Goal: Information Seeking & Learning: Learn about a topic

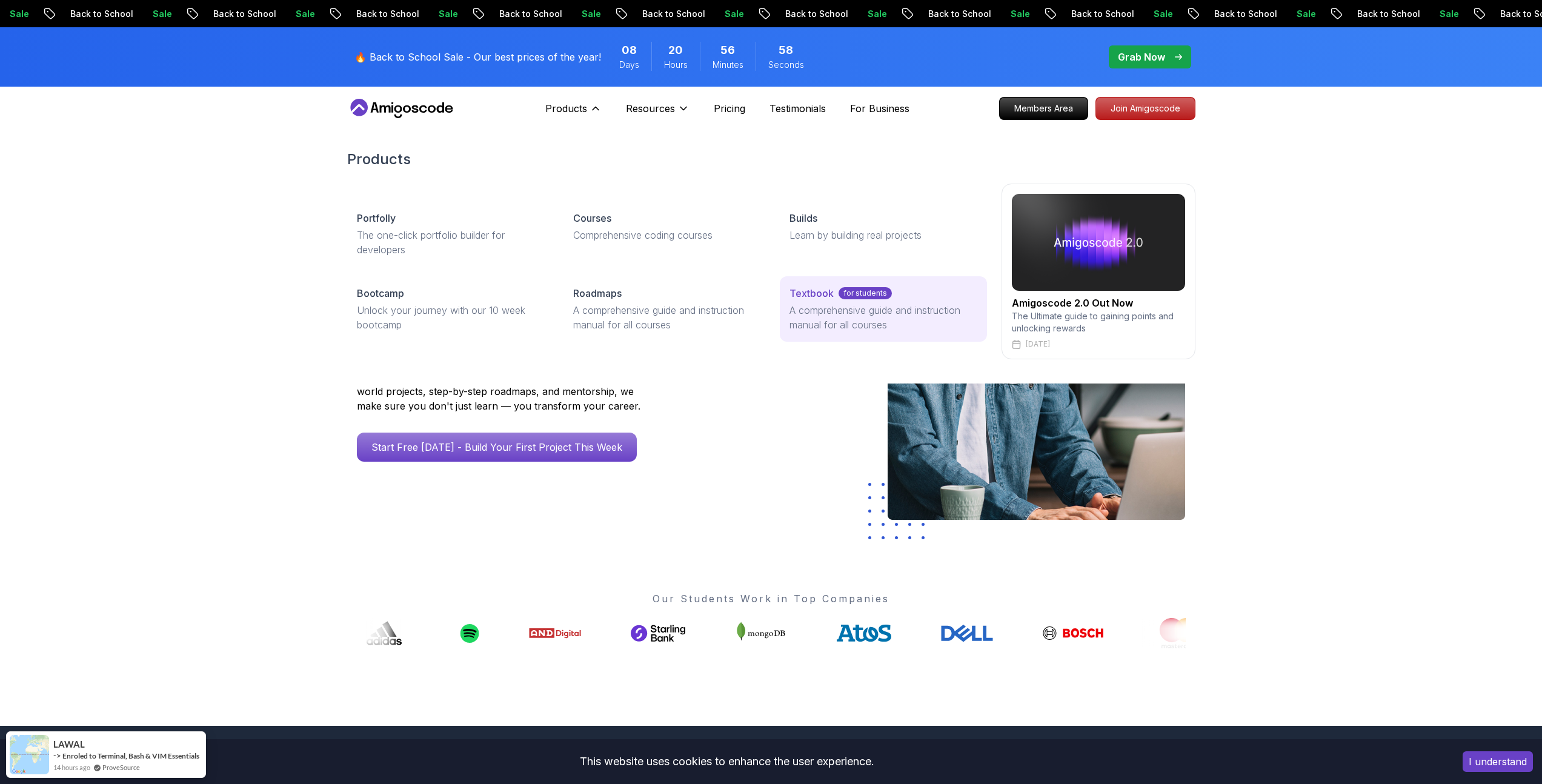
click at [827, 291] on p "Textbook" at bounding box center [811, 294] width 44 height 15
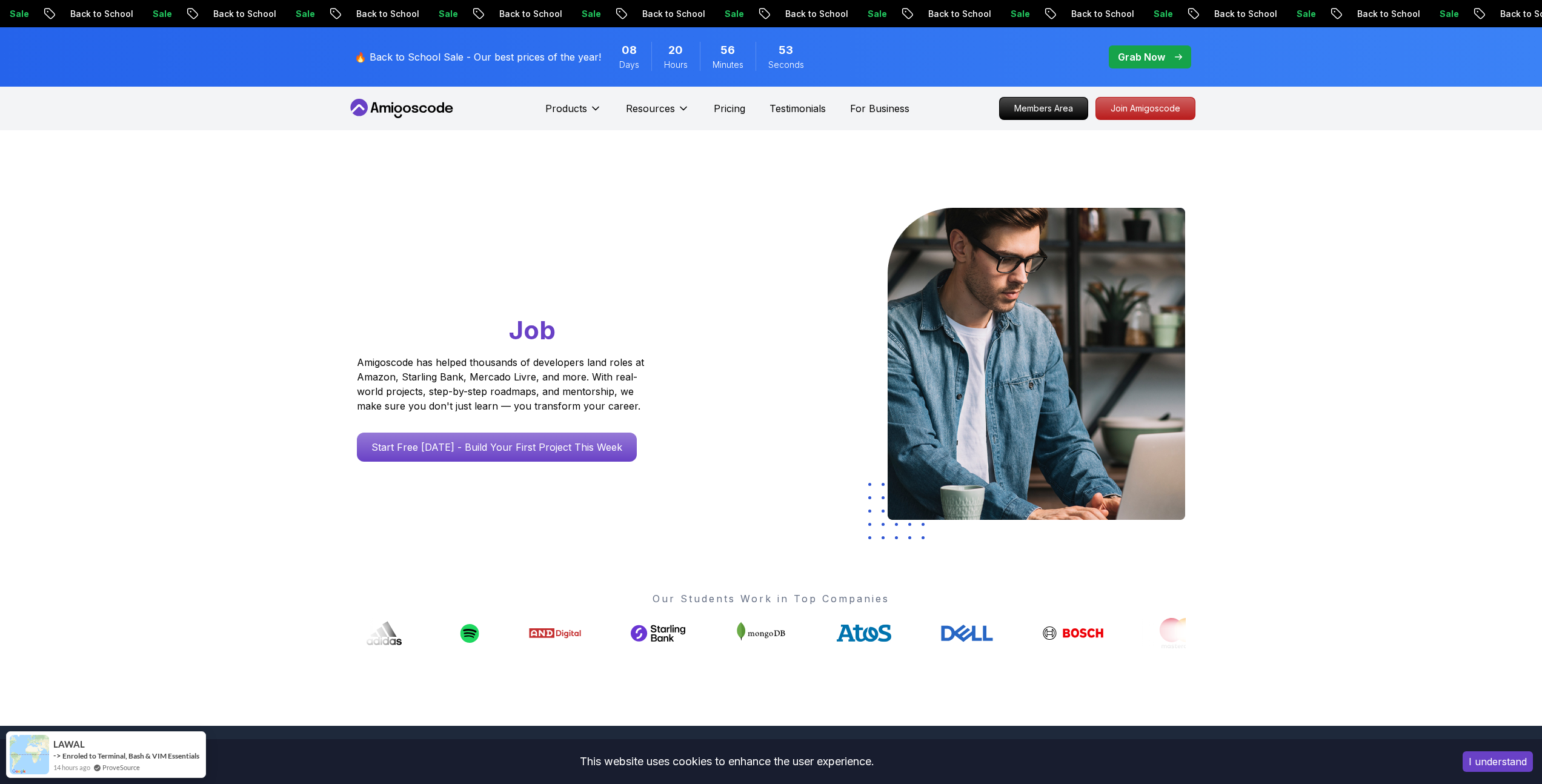
click at [413, 108] on icon at bounding box center [402, 108] width 109 height 20
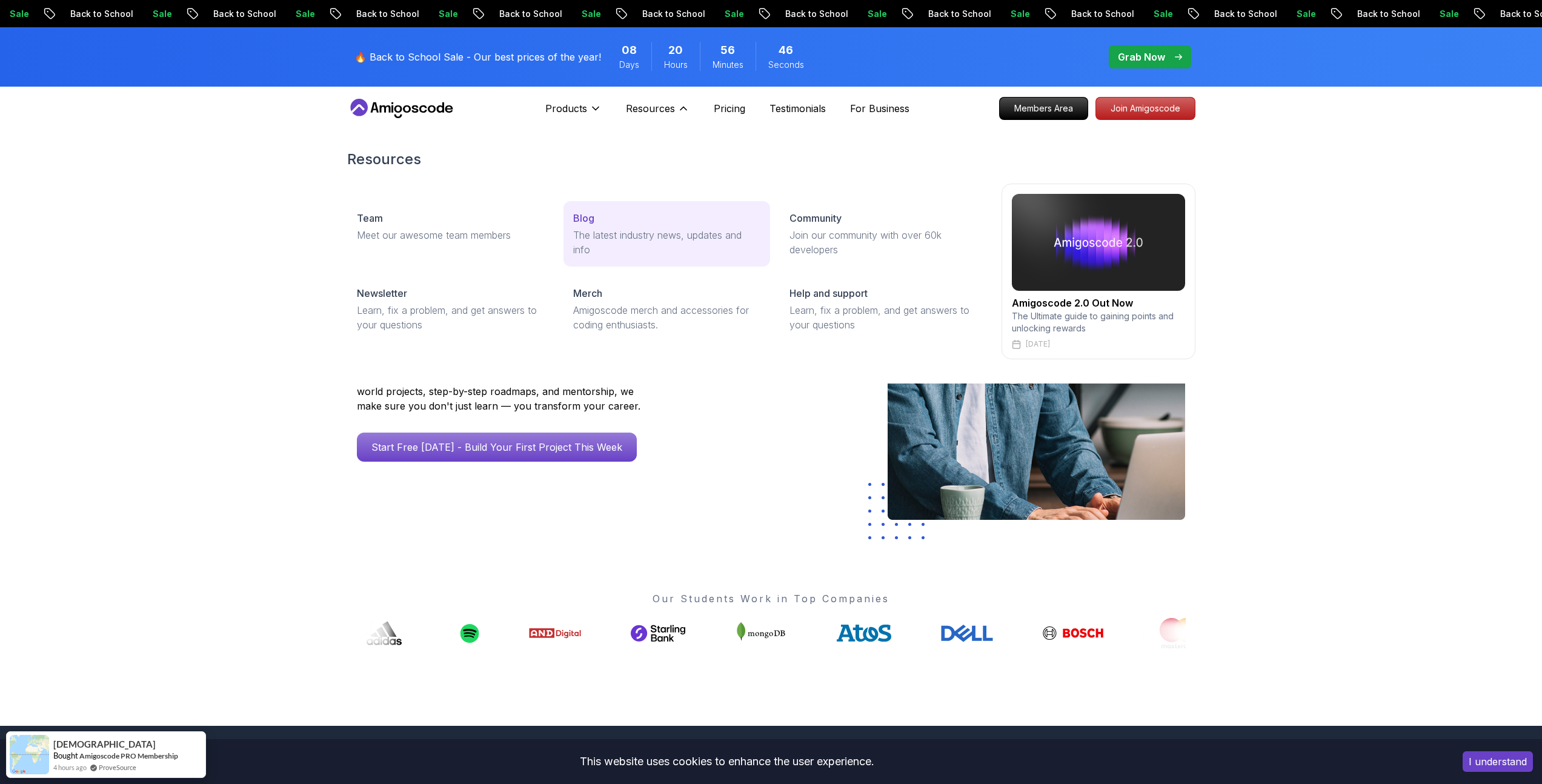
click at [589, 217] on p "Blog" at bounding box center [584, 218] width 21 height 15
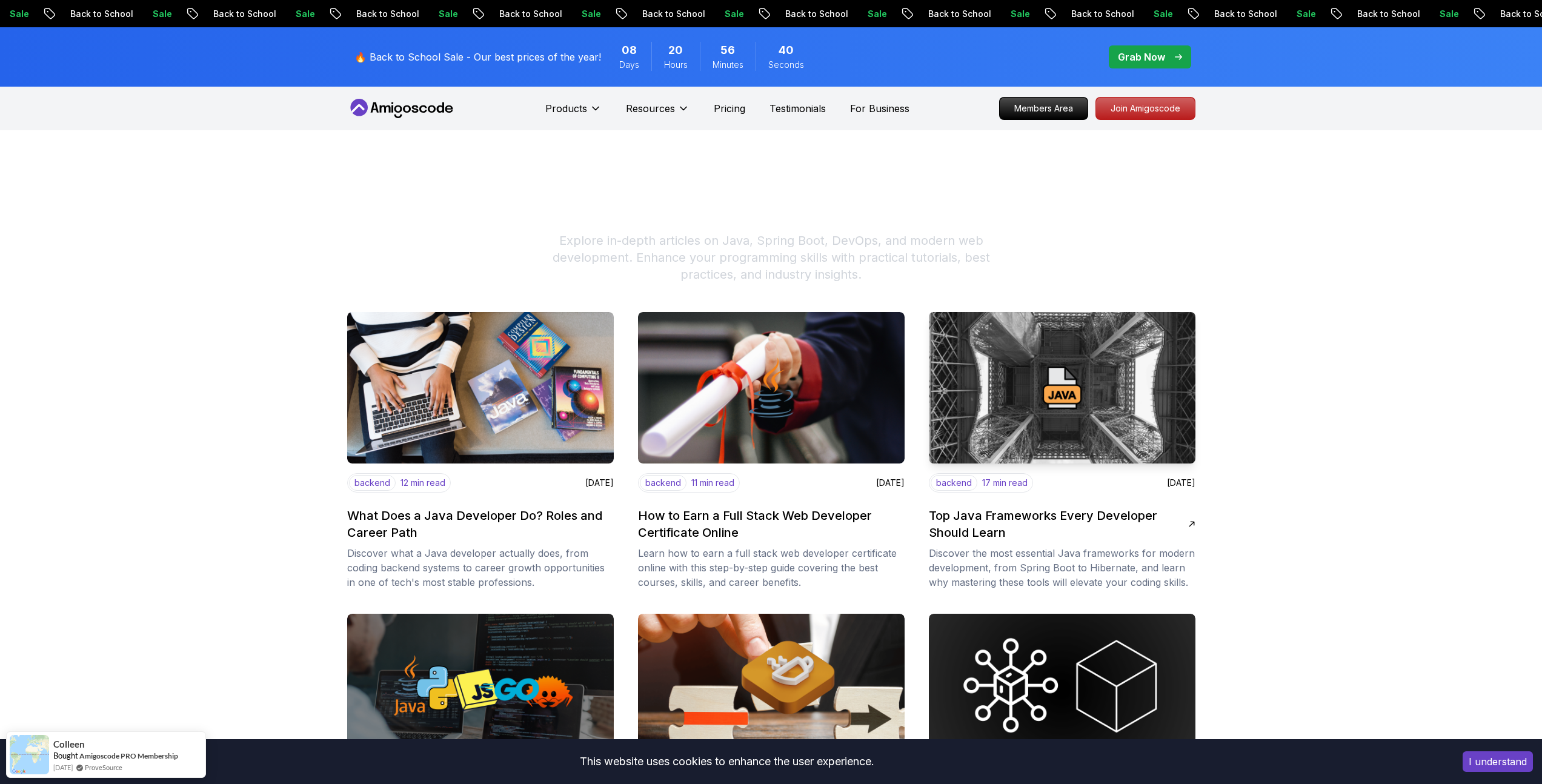
click at [1070, 403] on img at bounding box center [1062, 387] width 280 height 159
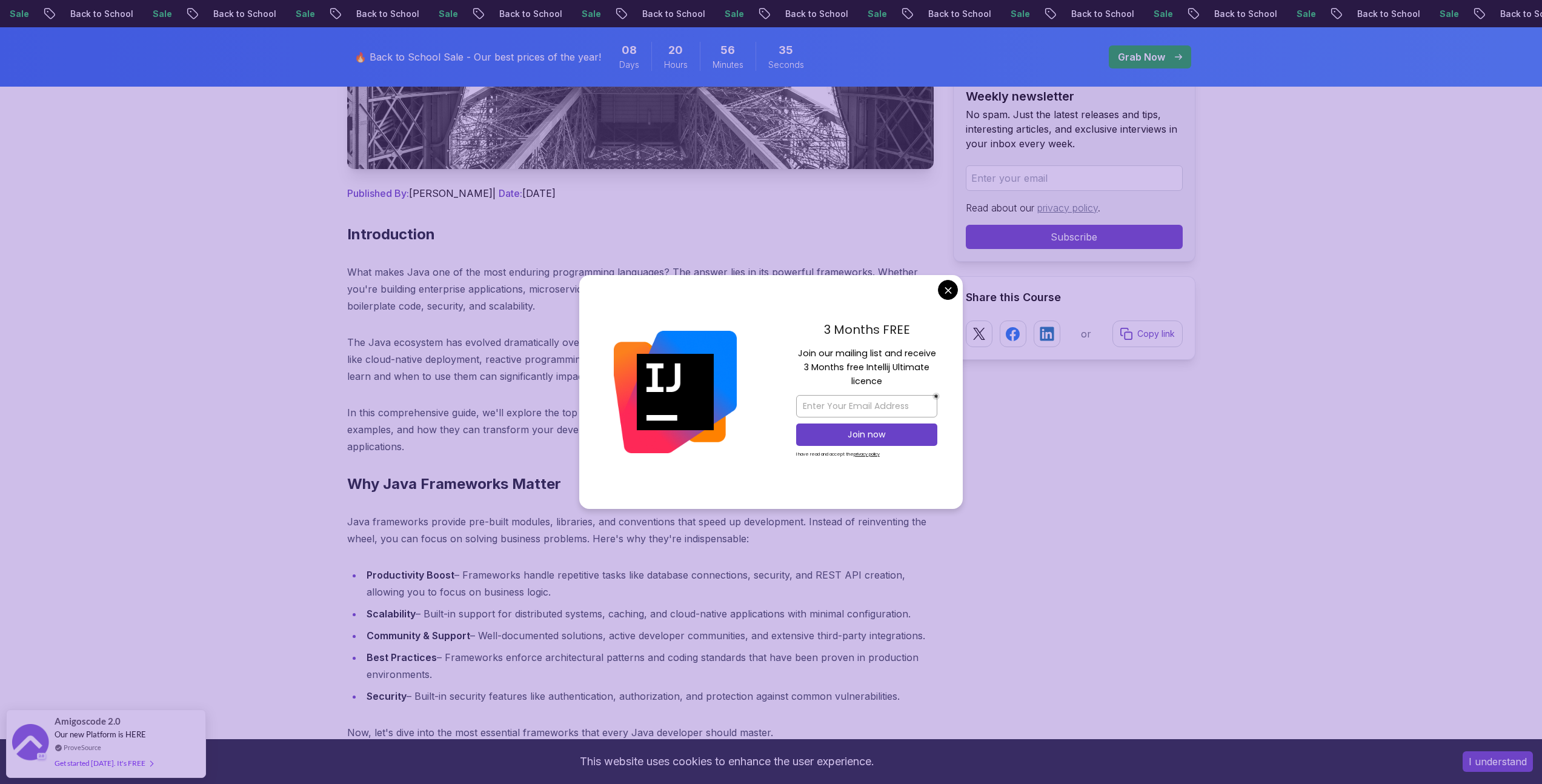
scroll to position [476, 0]
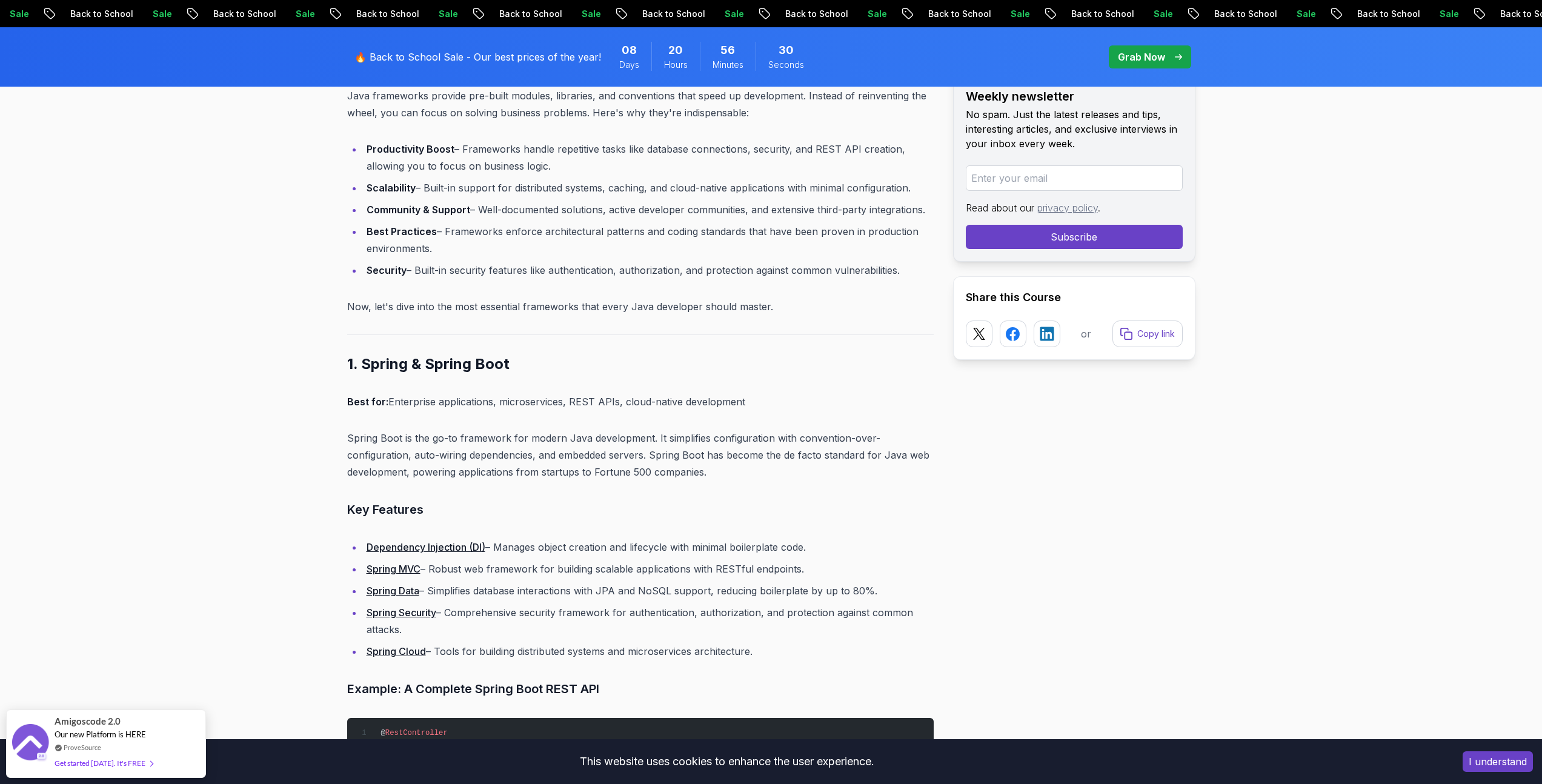
scroll to position [847, 0]
